Goal: Task Accomplishment & Management: Manage account settings

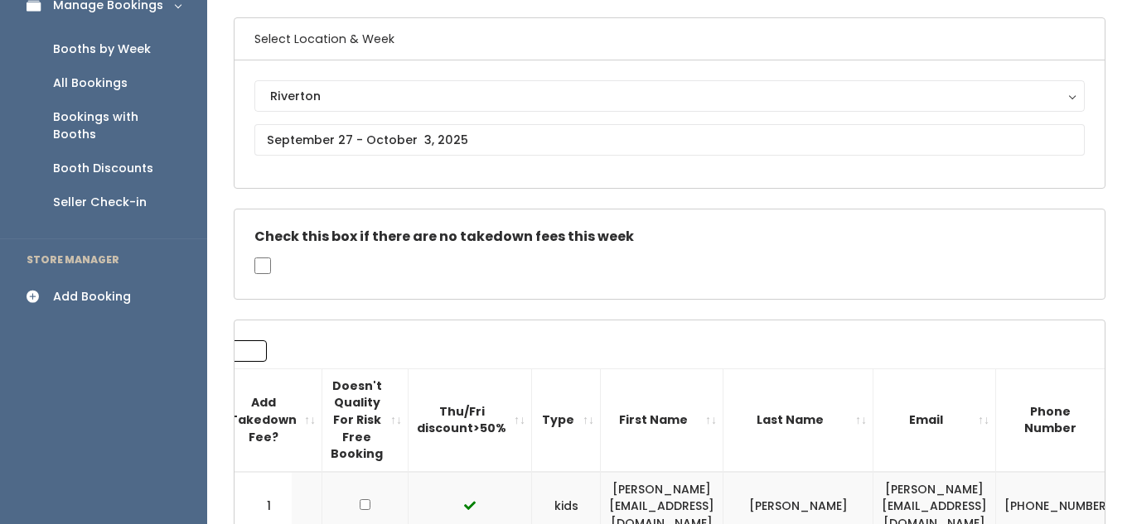
scroll to position [7, 0]
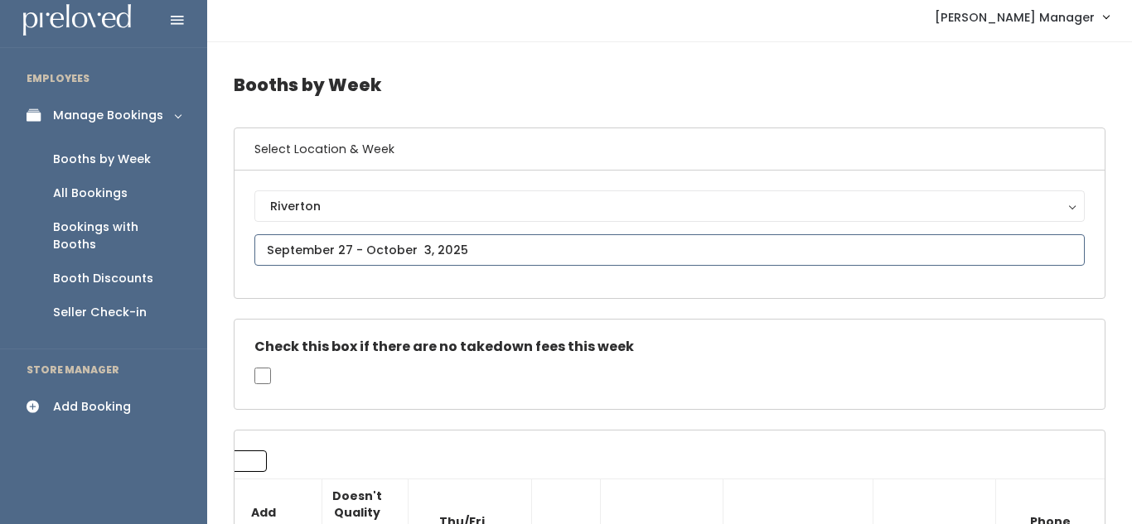
click at [392, 244] on input "text" at bounding box center [669, 249] width 830 height 31
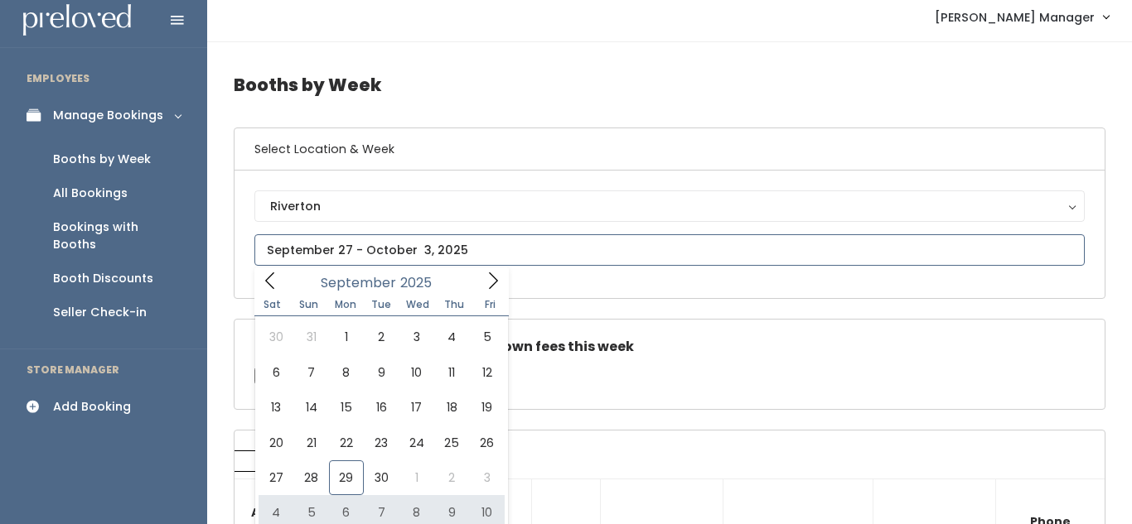
type input "October 4 to October 10"
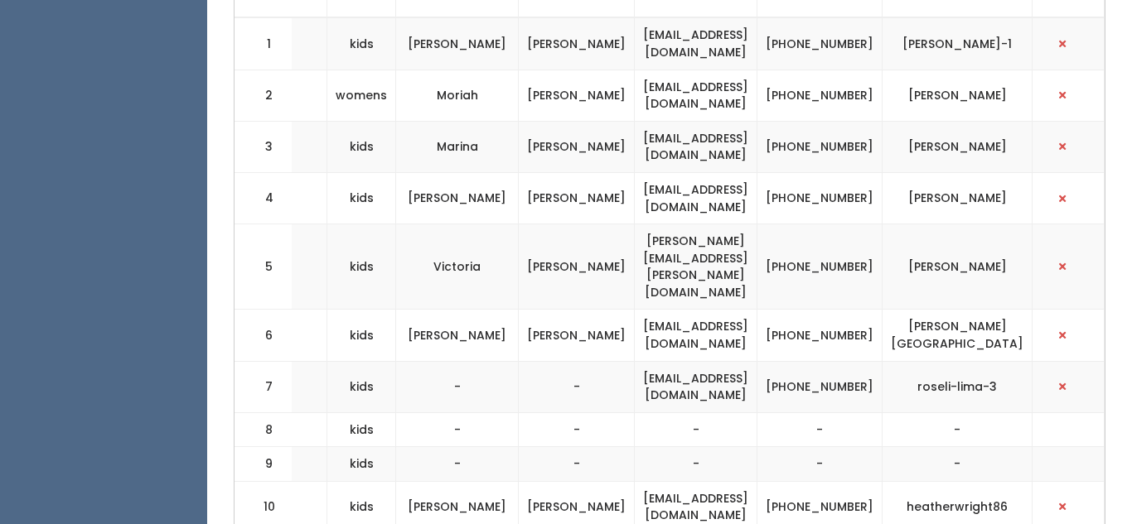
scroll to position [665, 0]
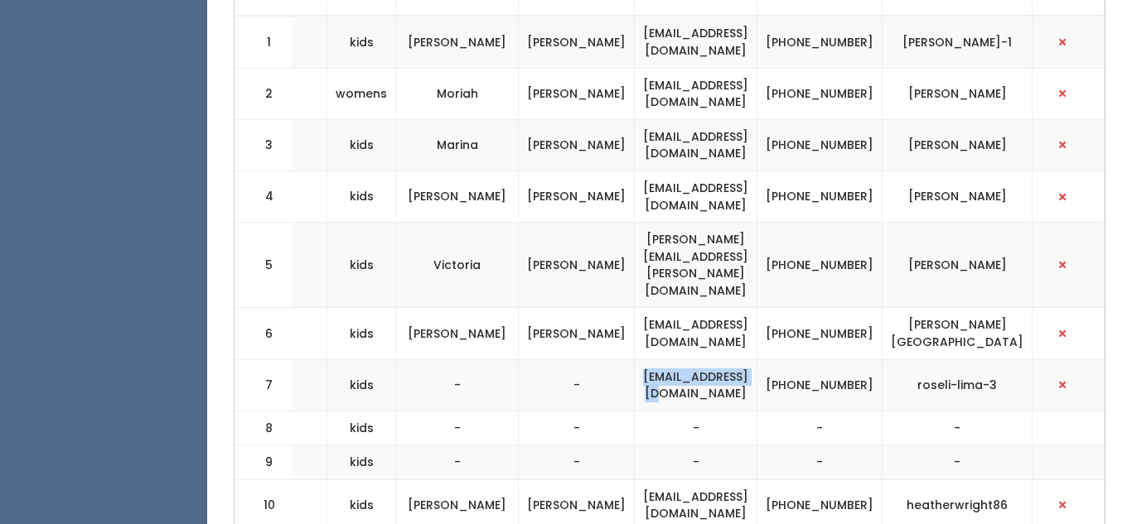
drag, startPoint x: 635, startPoint y: 350, endPoint x: 820, endPoint y: 355, distance: 184.8
click at [757, 360] on td "roselide1@msn.com" at bounding box center [696, 385] width 123 height 51
click at [1068, 374] on button "button" at bounding box center [1062, 385] width 22 height 22
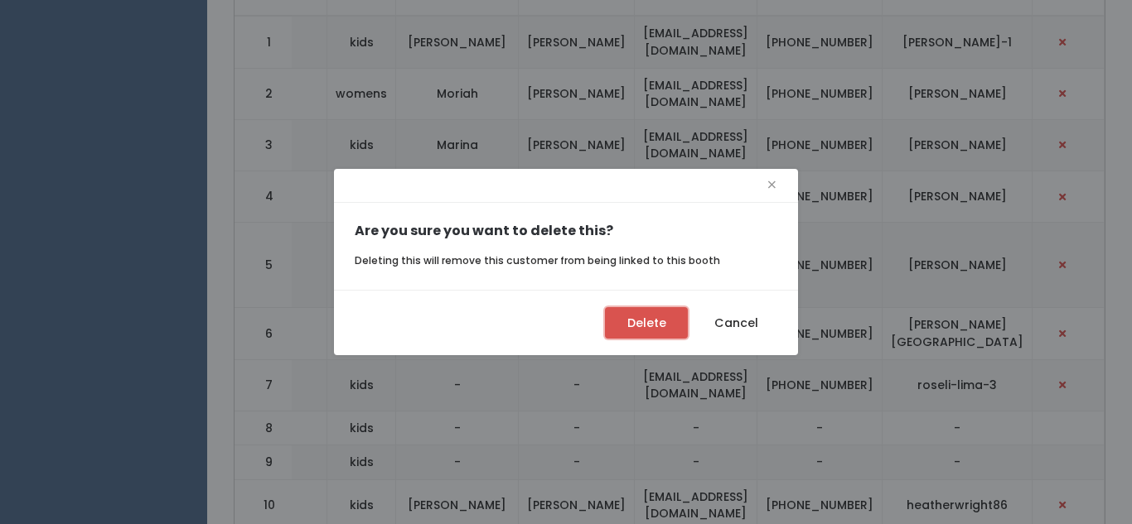
click at [621, 323] on button "Delete" at bounding box center [646, 322] width 83 height 31
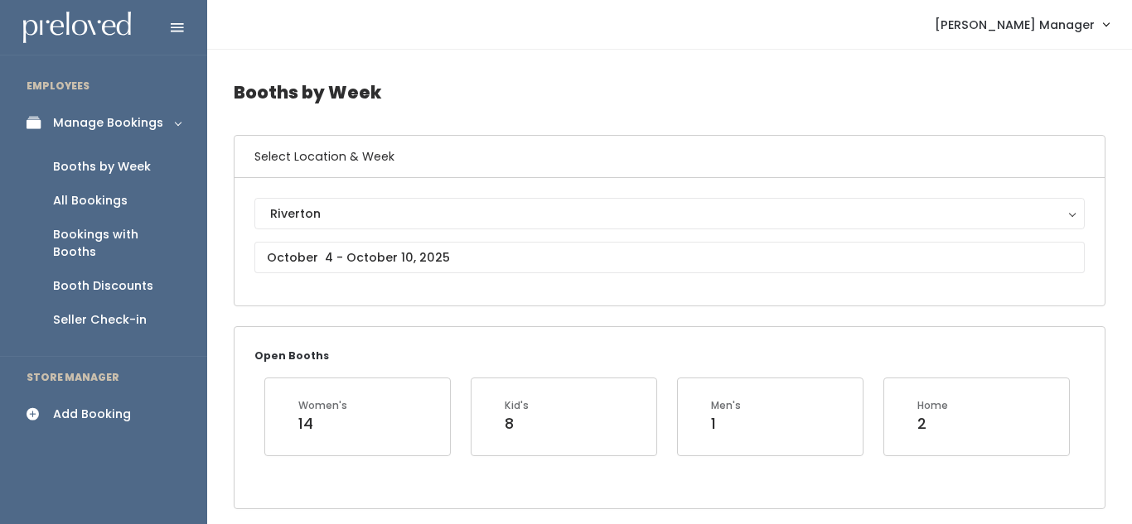
click at [99, 406] on div "Add Booking" at bounding box center [92, 414] width 78 height 17
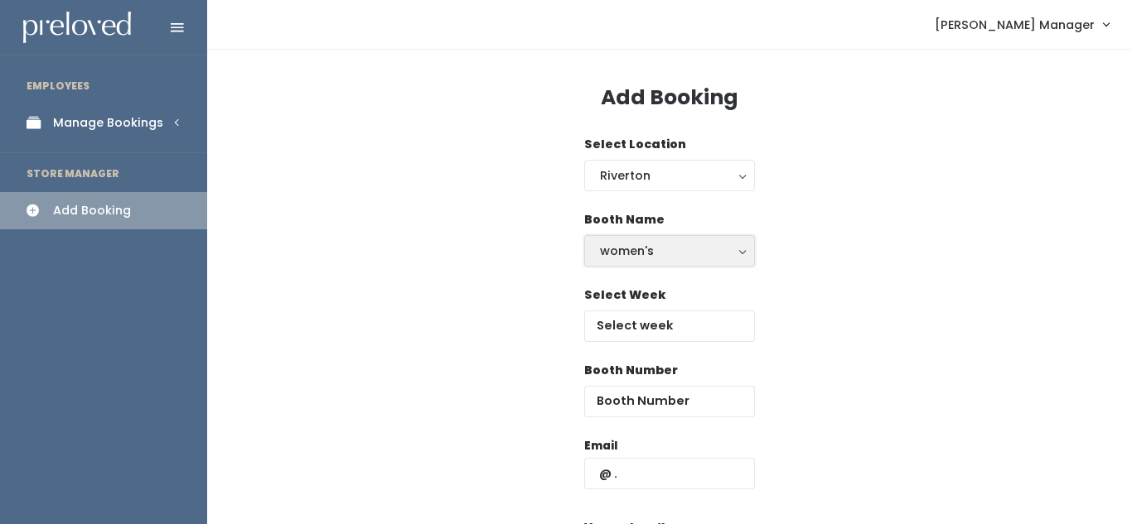
click at [625, 257] on div "women's" at bounding box center [669, 251] width 139 height 18
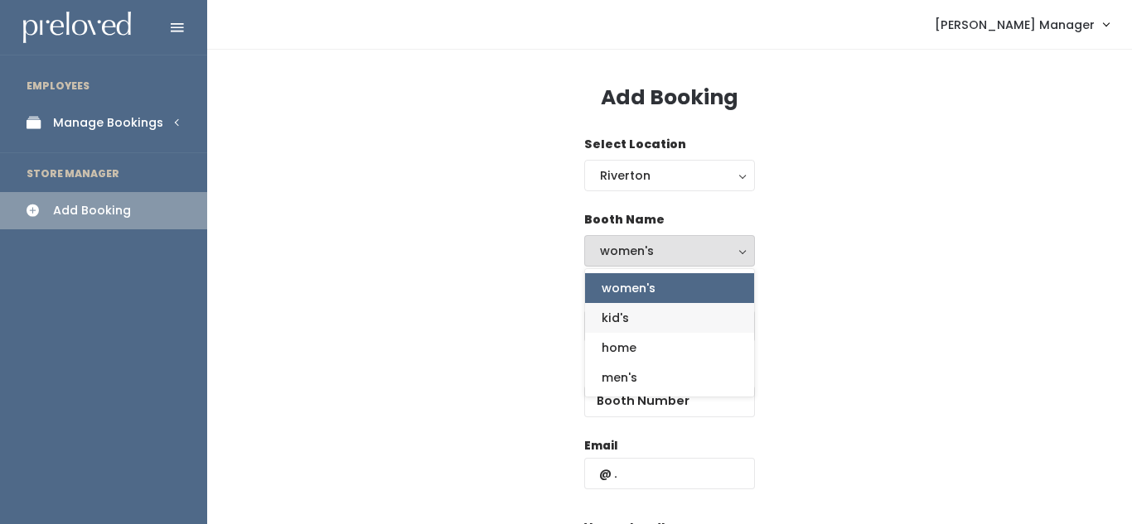
click at [639, 326] on link "kid's" at bounding box center [669, 318] width 169 height 30
select select "kids"
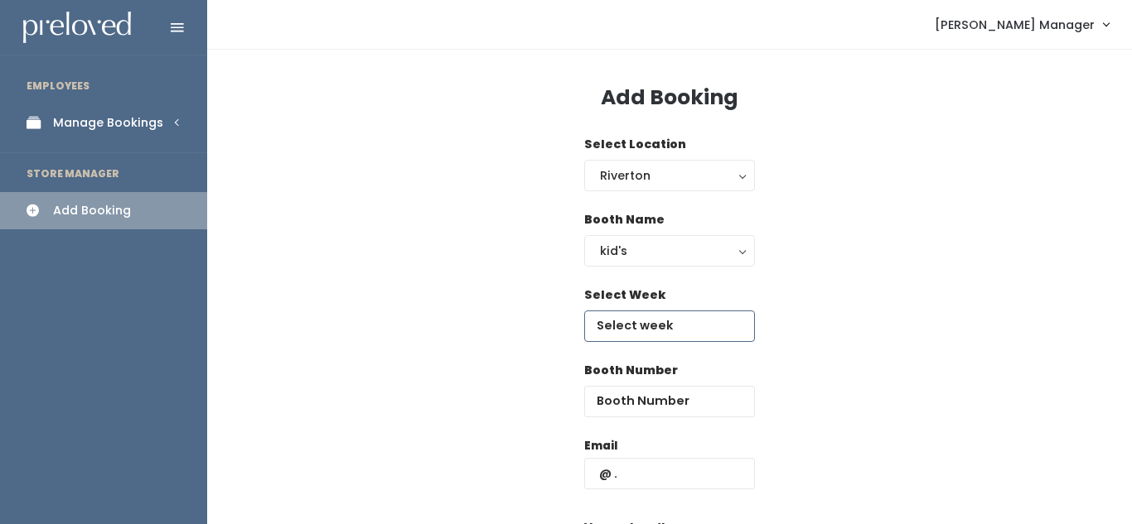
click at [648, 333] on input "text" at bounding box center [669, 326] width 171 height 31
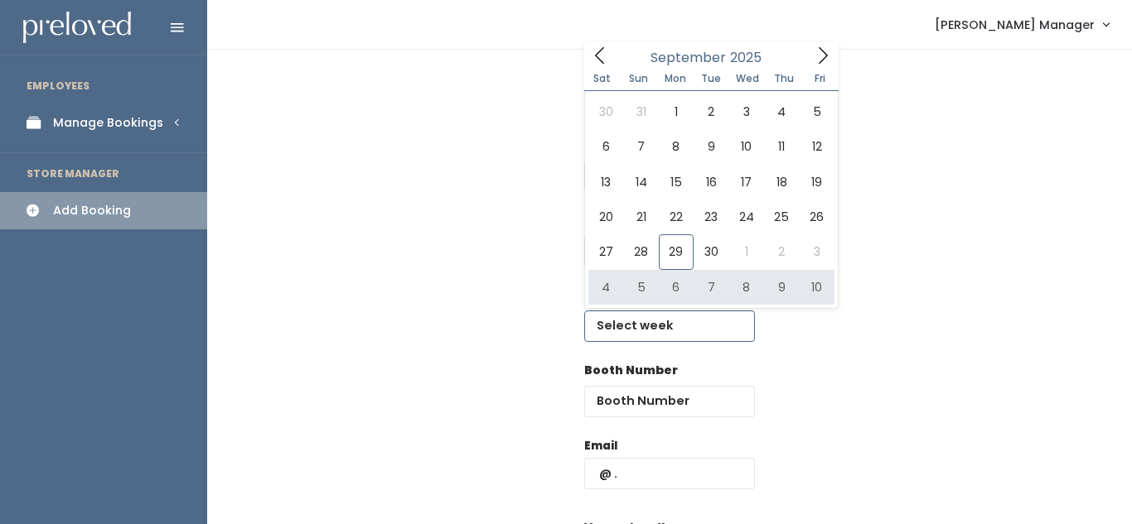
type input "October 4 to October 10"
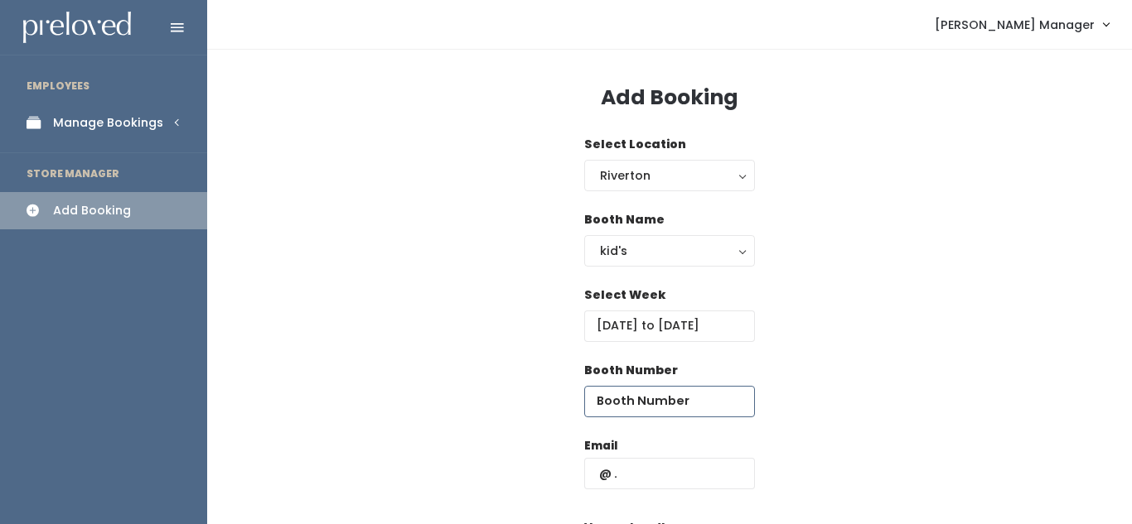
click at [648, 400] on input "number" at bounding box center [669, 401] width 171 height 31
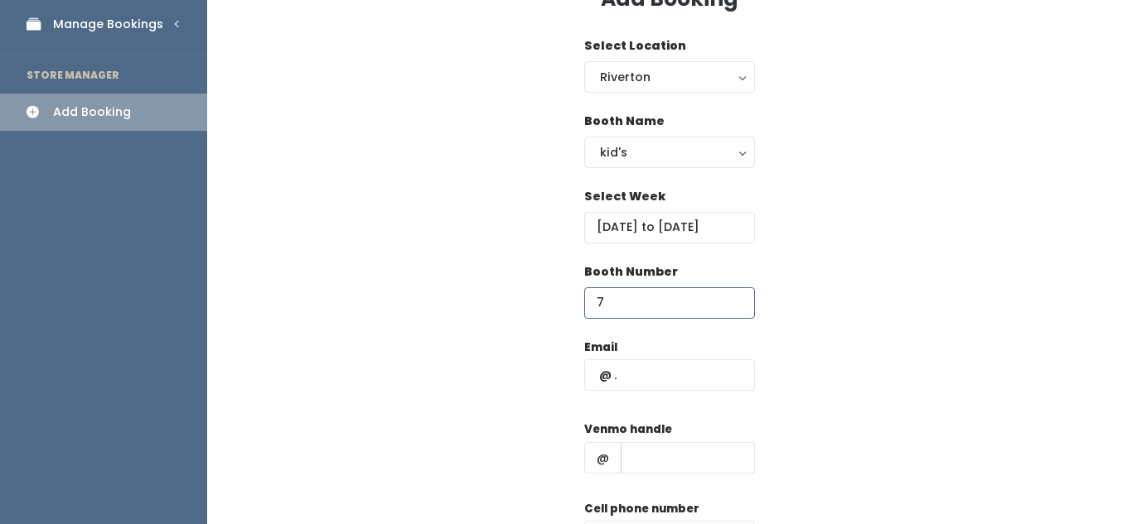
scroll to position [101, 0]
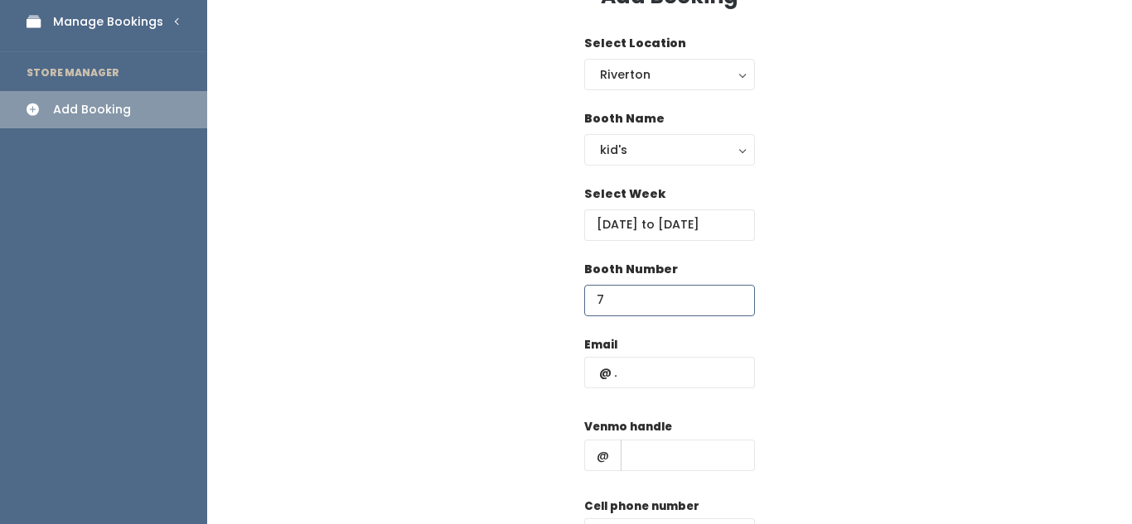
type input "7"
click at [658, 378] on input "text" at bounding box center [669, 372] width 171 height 31
type input "[EMAIL_ADDRESS][DOMAIN_NAME]"
click at [666, 449] on input "text" at bounding box center [687, 455] width 134 height 31
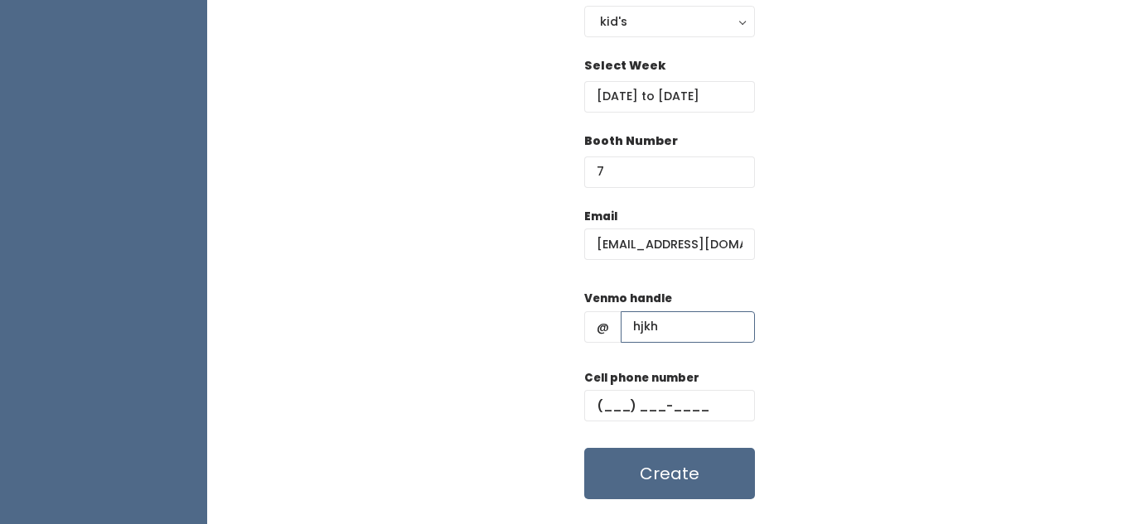
scroll to position [235, 0]
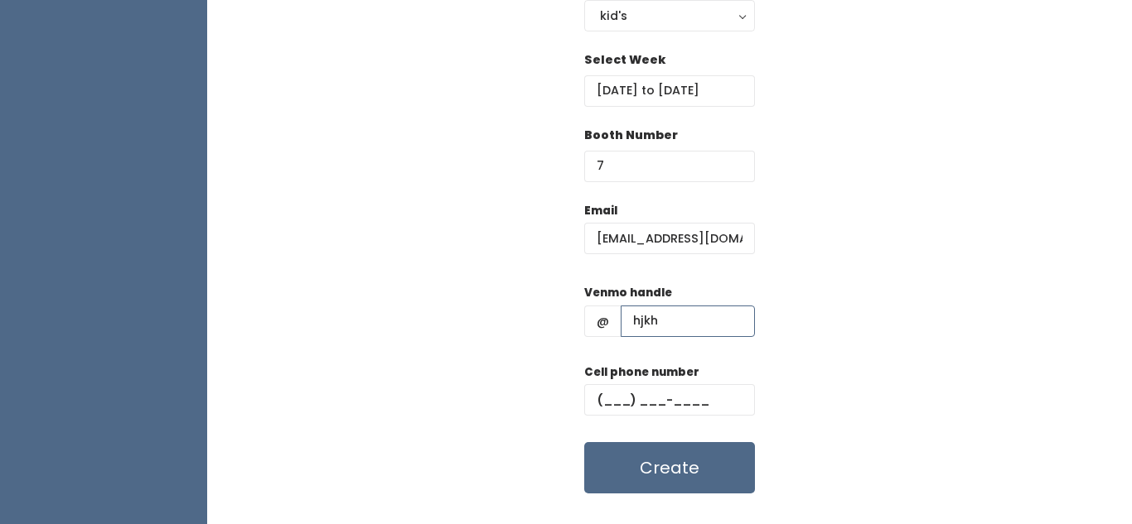
type input "hjkh"
click at [640, 401] on input "text" at bounding box center [669, 399] width 171 height 31
type input "(890) 809-8908"
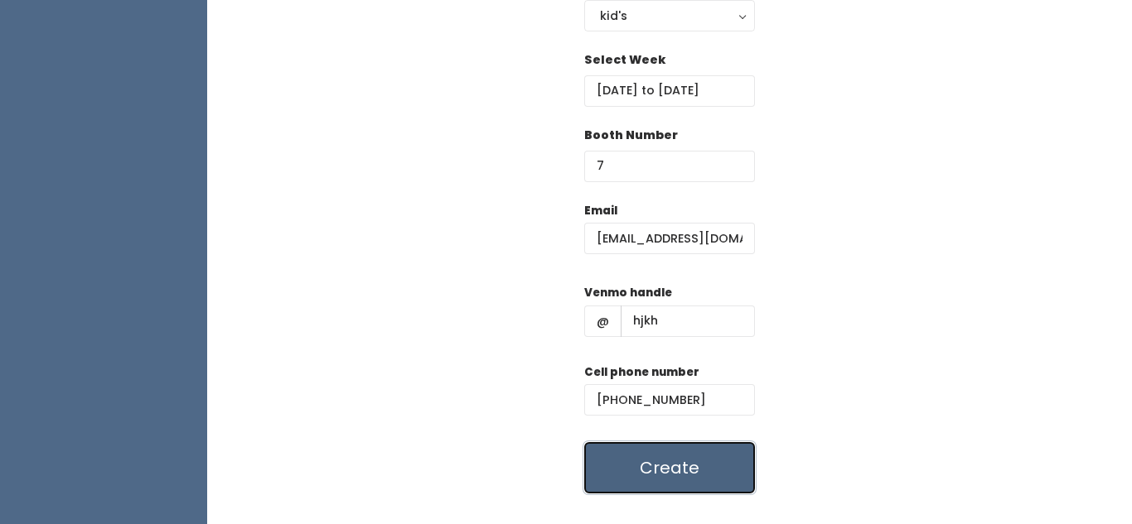
click at [660, 450] on button "Create" at bounding box center [669, 467] width 171 height 51
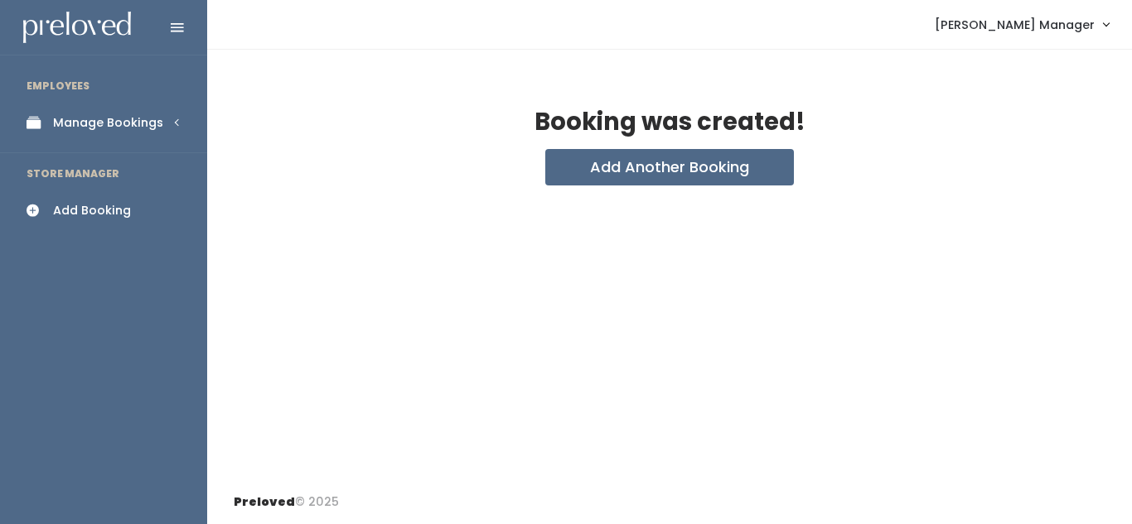
click at [102, 128] on div "Manage Bookings" at bounding box center [108, 122] width 110 height 17
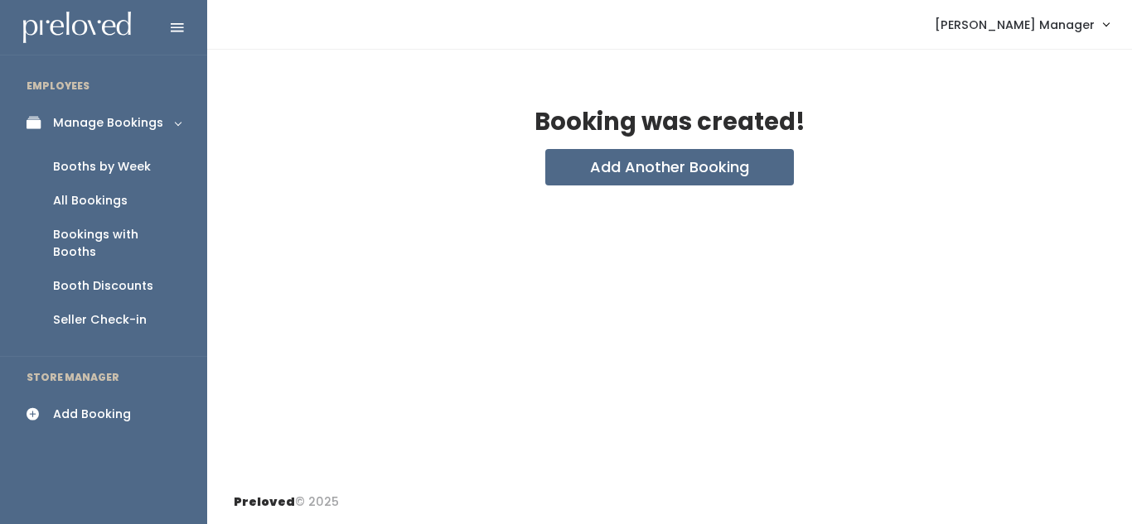
click at [99, 165] on div "Booths by Week" at bounding box center [102, 166] width 98 height 17
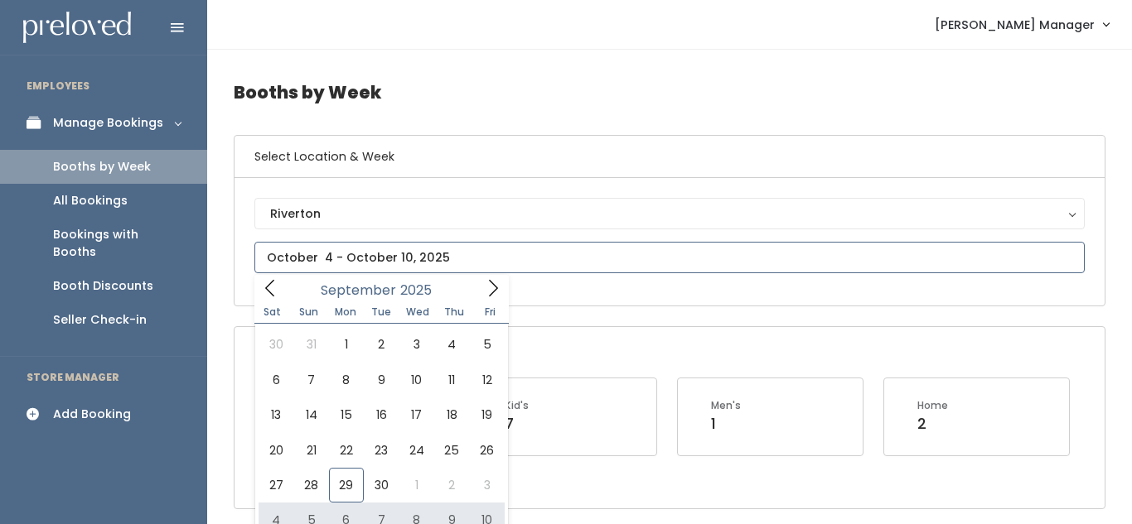
type input "[DATE] to [DATE]"
